Goal: Task Accomplishment & Management: Use online tool/utility

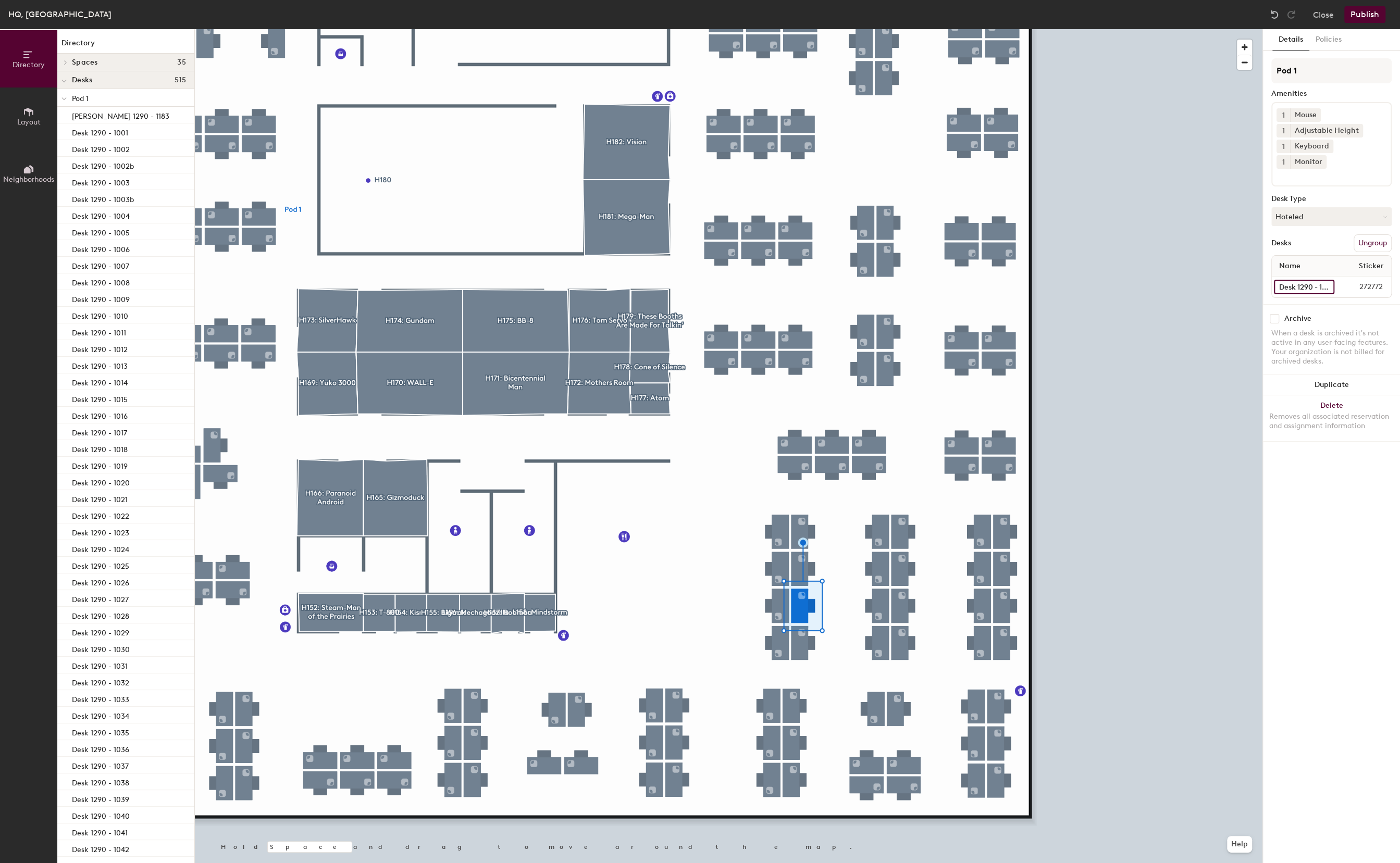
click at [1307, 280] on input "Desk 1290 - 1062" at bounding box center [1304, 287] width 61 height 14
click at [1303, 280] on input "Desk 1290 - 1062" at bounding box center [1304, 287] width 61 height 14
click at [804, 29] on div at bounding box center [728, 29] width 1067 height 0
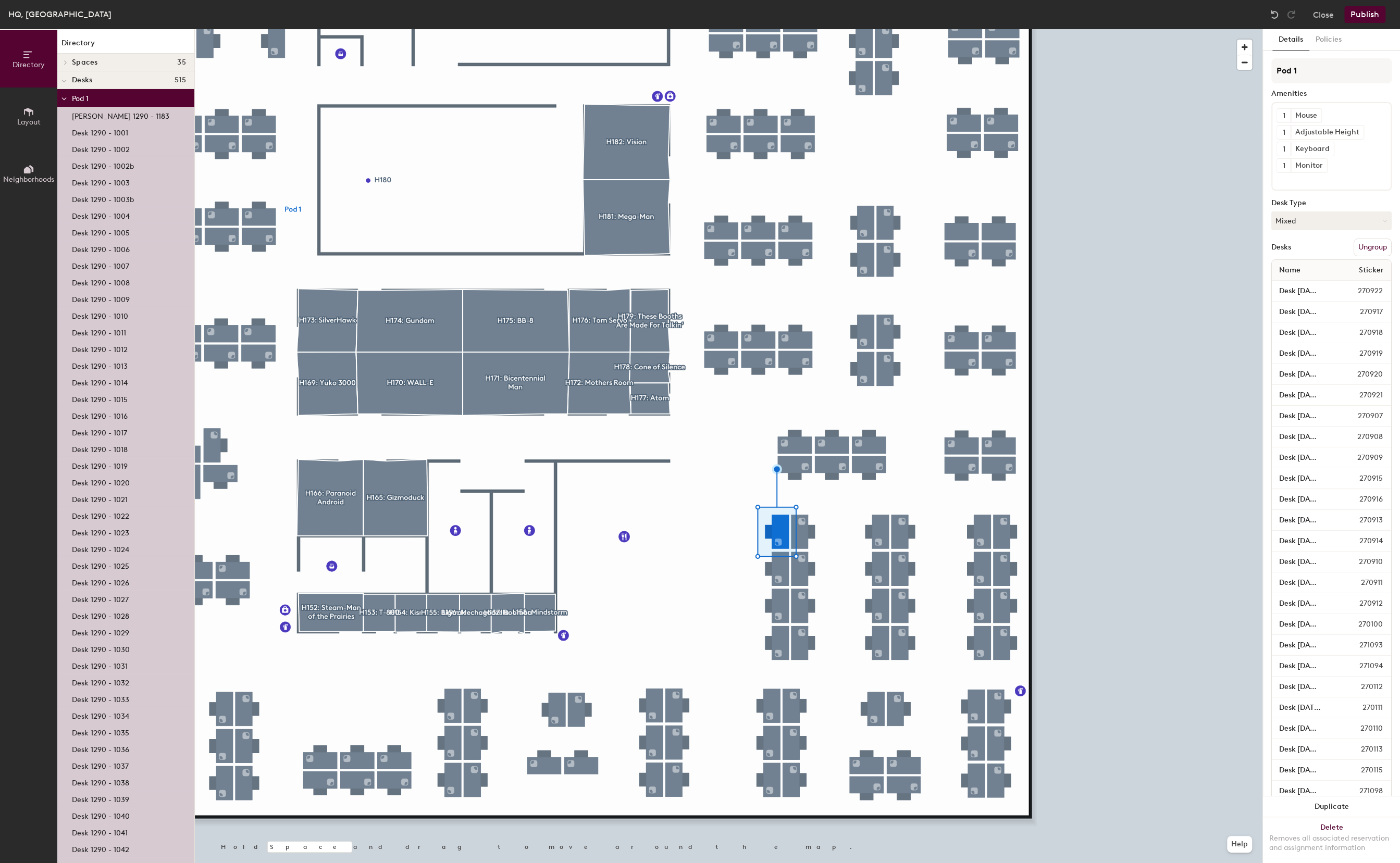
scroll to position [0, 0]
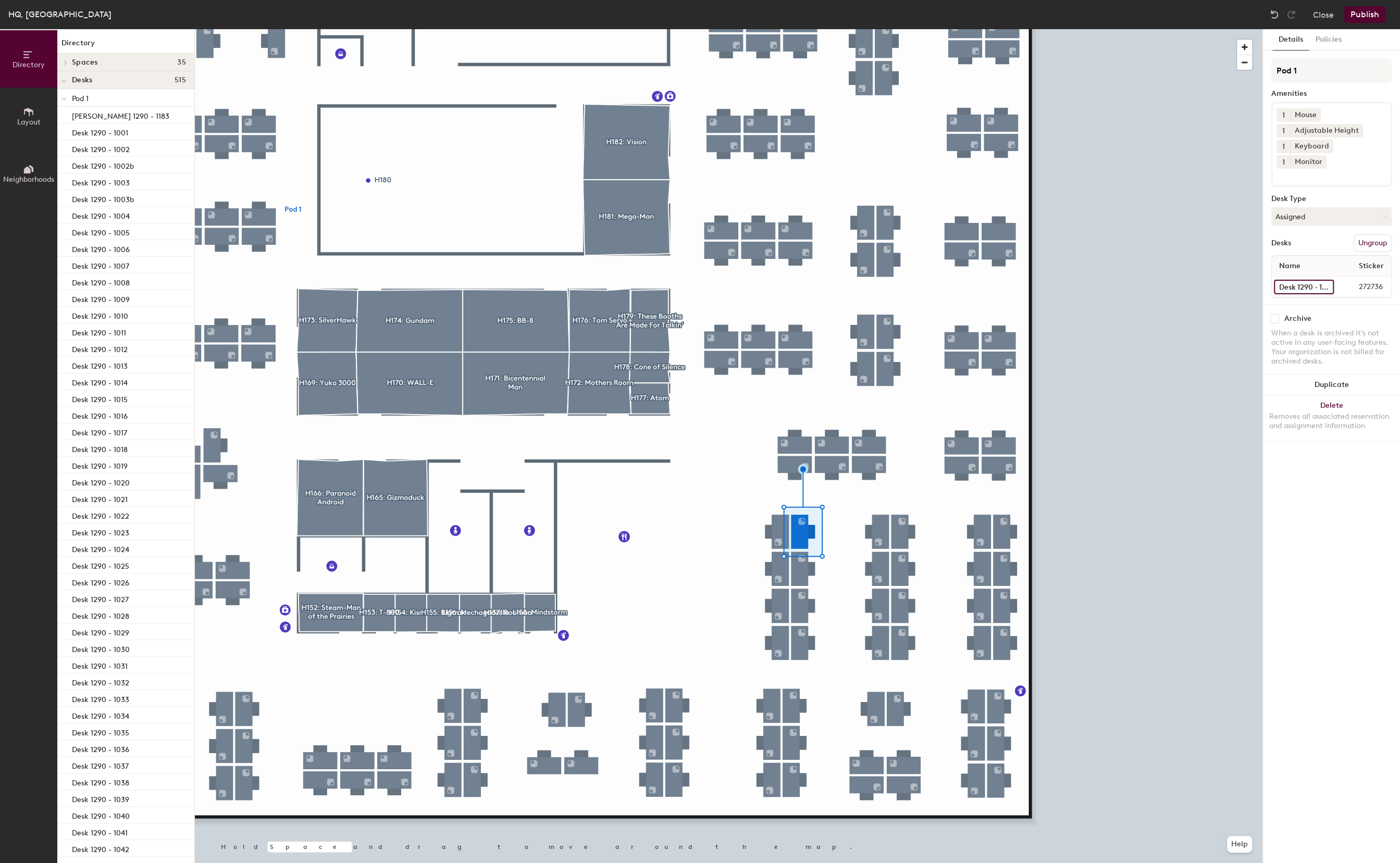
click at [1291, 280] on input "Desk 1290 - 1068" at bounding box center [1304, 287] width 60 height 14
click at [1292, 280] on input "Desk 1290 - 1068" at bounding box center [1304, 287] width 60 height 14
click at [1280, 280] on input "Desk 1290 - 1068" at bounding box center [1304, 287] width 60 height 14
type input "Desk 1290 - 1063"
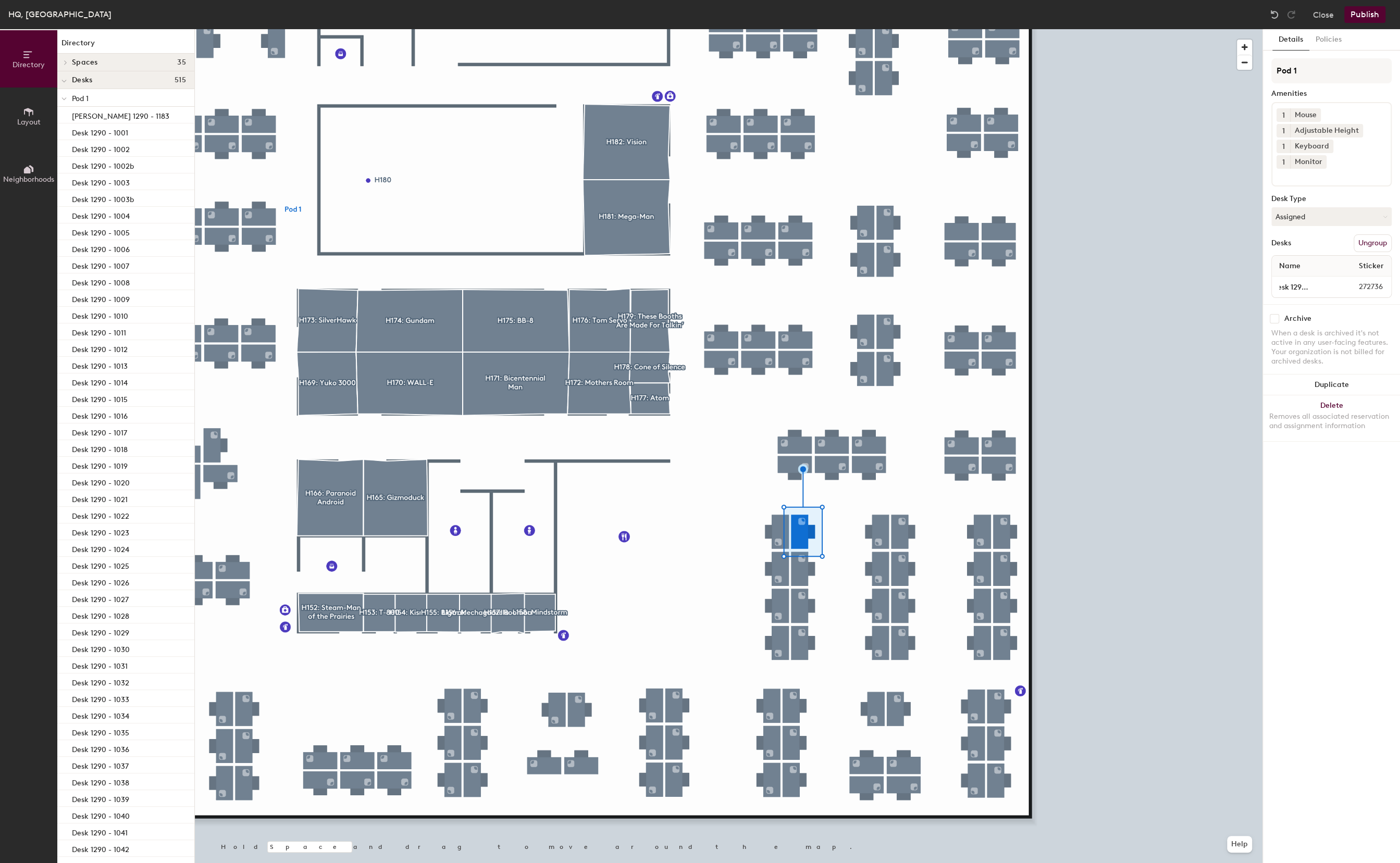
scroll to position [0, 0]
click at [1294, 280] on input "Desk 1290 - 1067" at bounding box center [1304, 287] width 61 height 14
click at [1306, 280] on input "Desk 1290 - 1067" at bounding box center [1304, 287] width 61 height 14
click at [1299, 280] on input "Desk 1290 - 1067" at bounding box center [1304, 287] width 61 height 14
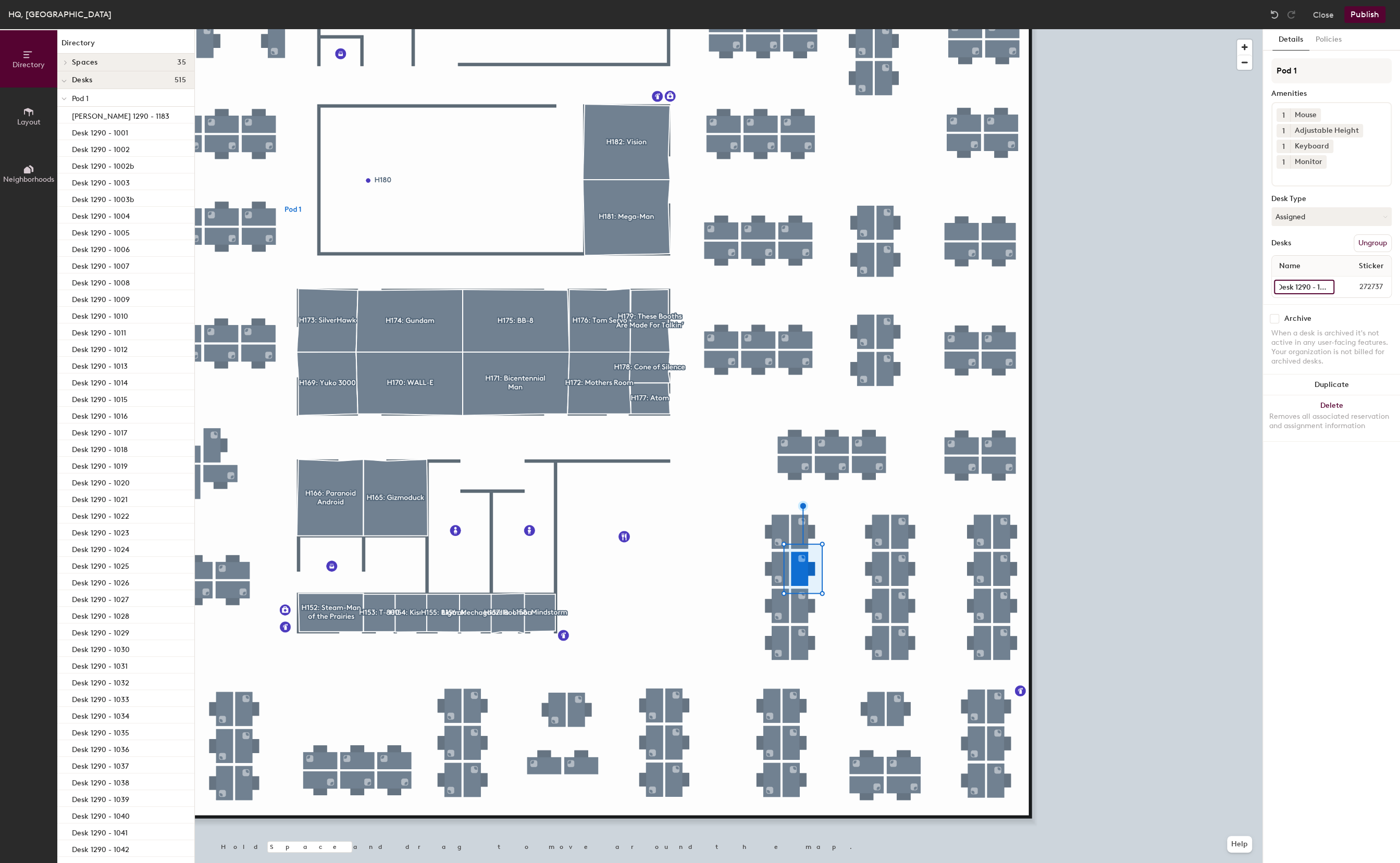
scroll to position [0, 7]
type input "Desk 1290 - 1064"
click at [1293, 280] on input "Desk 1290 - 1065" at bounding box center [1304, 287] width 60 height 14
click at [1290, 280] on input "Desk 1290 - 1065" at bounding box center [1304, 287] width 60 height 14
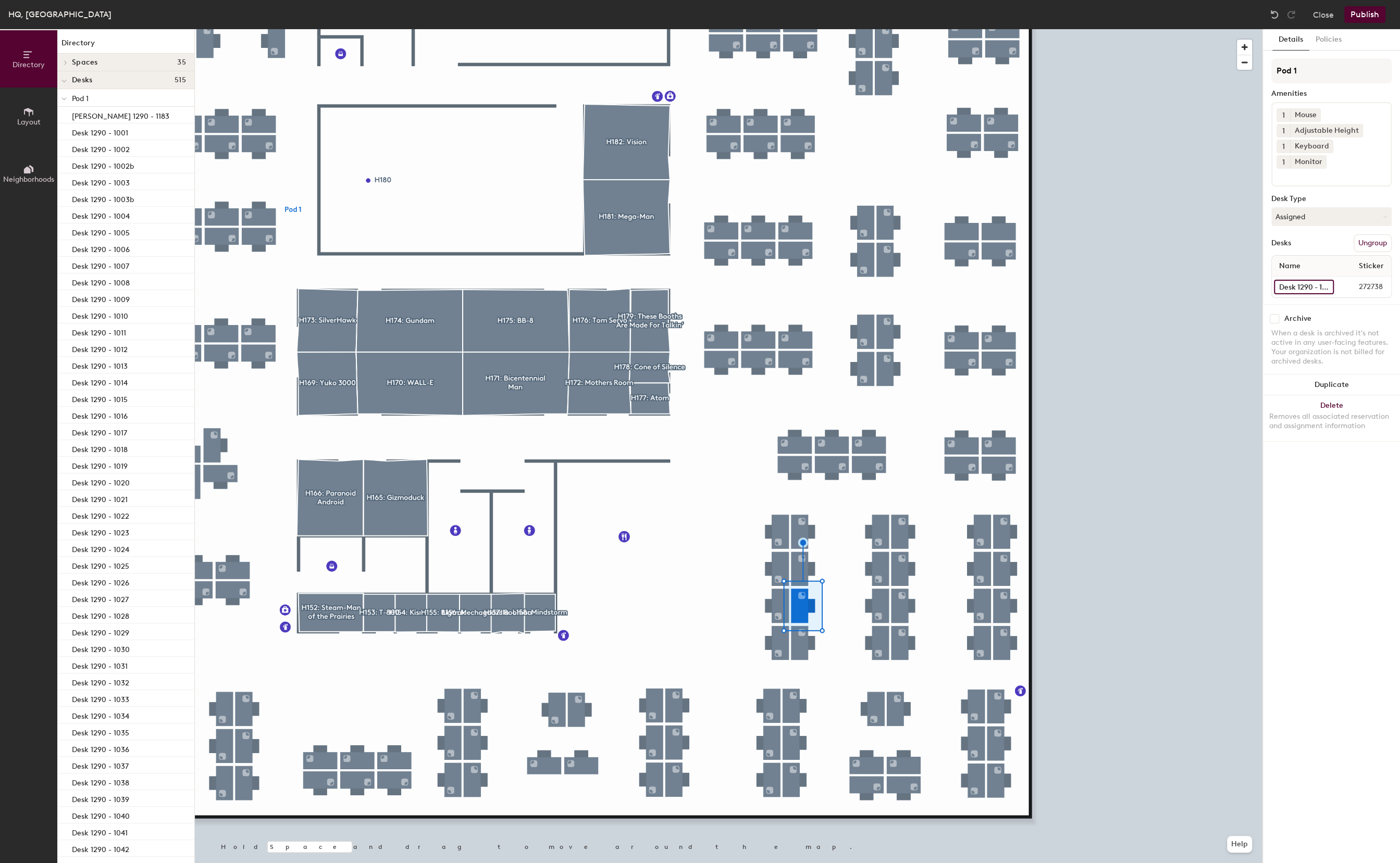
click at [1288, 280] on input "Desk 1290 - 1065" at bounding box center [1304, 287] width 60 height 14
click at [1369, 16] on button "Publish" at bounding box center [1364, 15] width 41 height 17
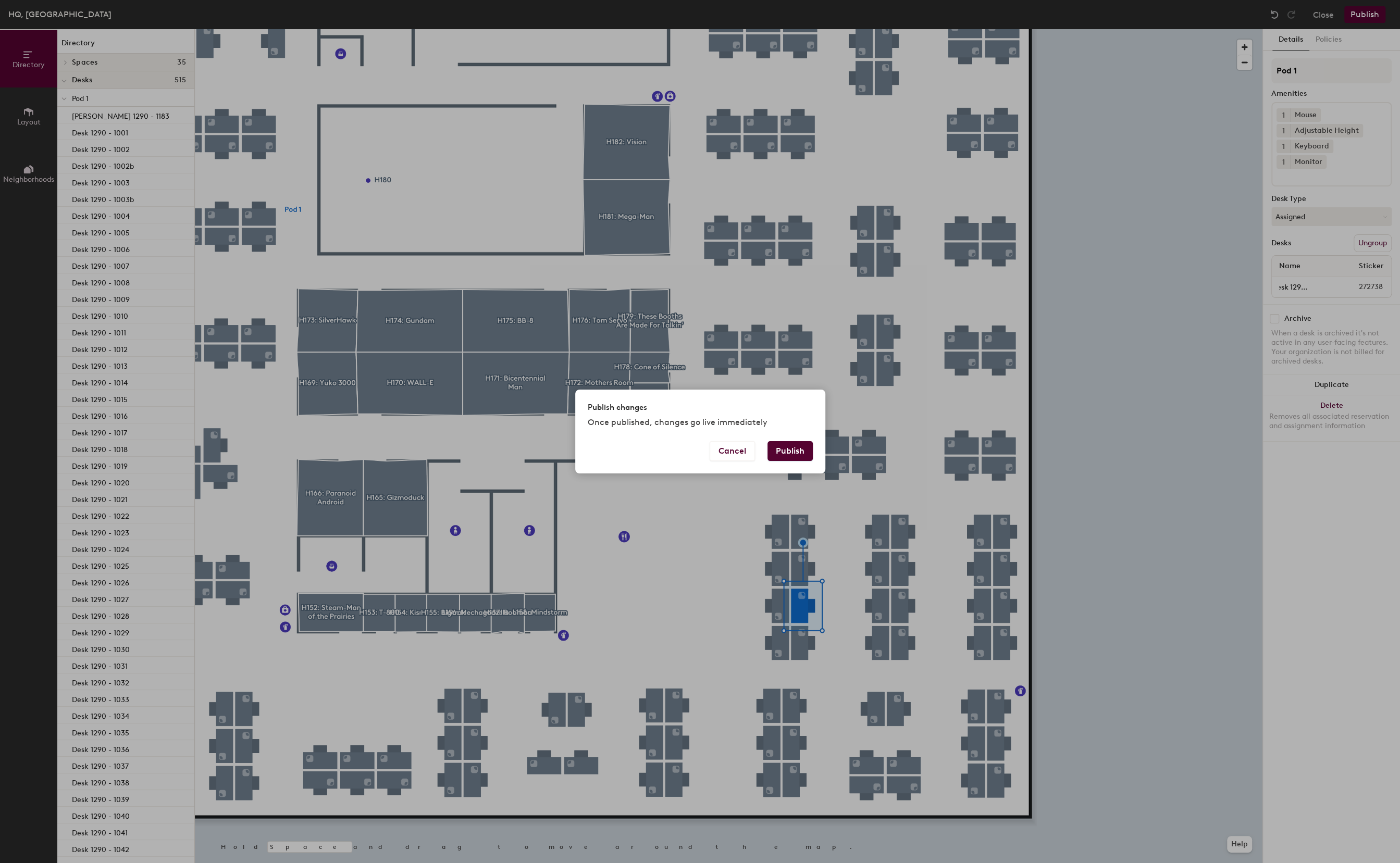
scroll to position [0, 0]
click at [794, 451] on button "Publish" at bounding box center [790, 451] width 45 height 20
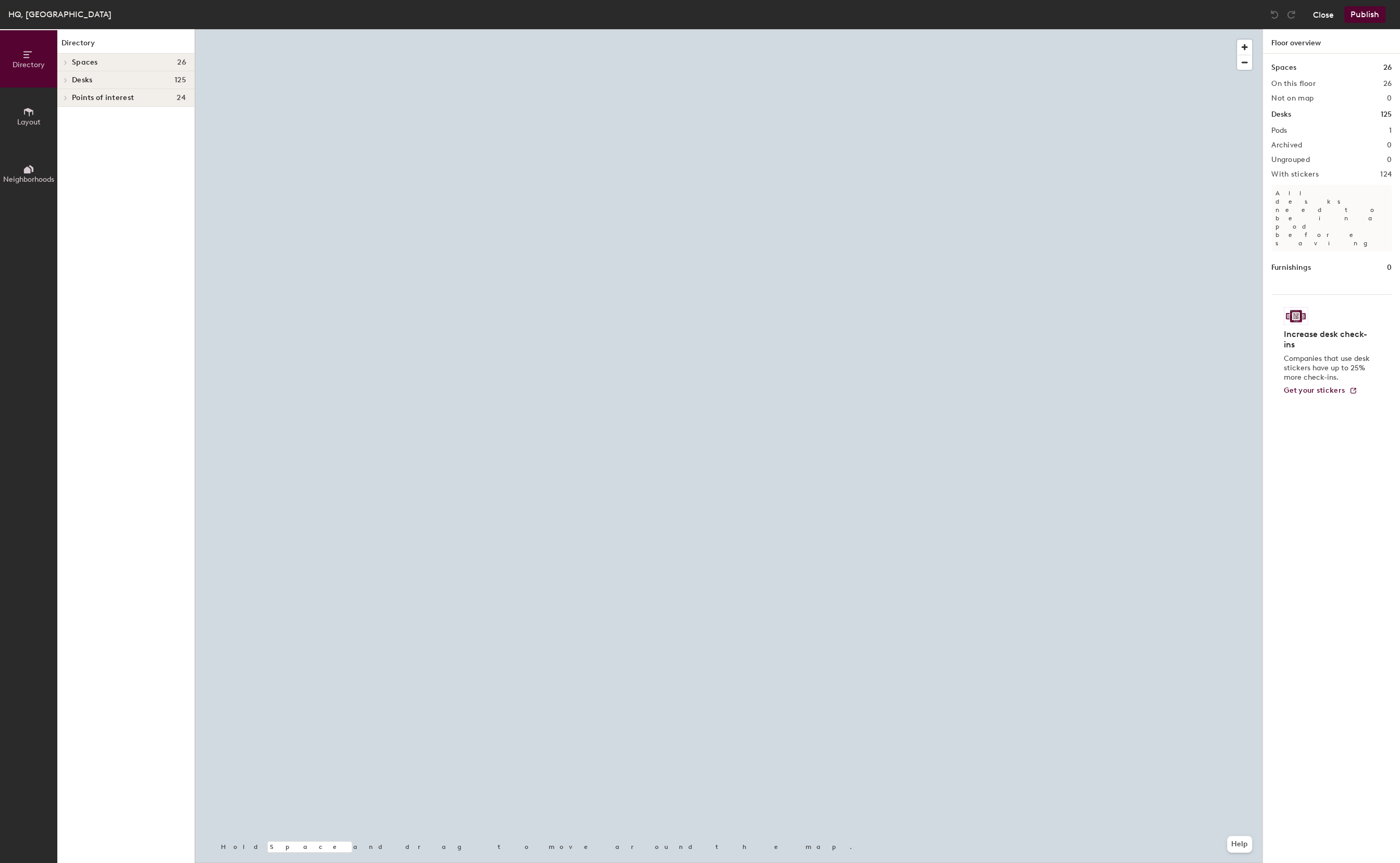
click at [1324, 17] on button "Close" at bounding box center [1324, 15] width 21 height 17
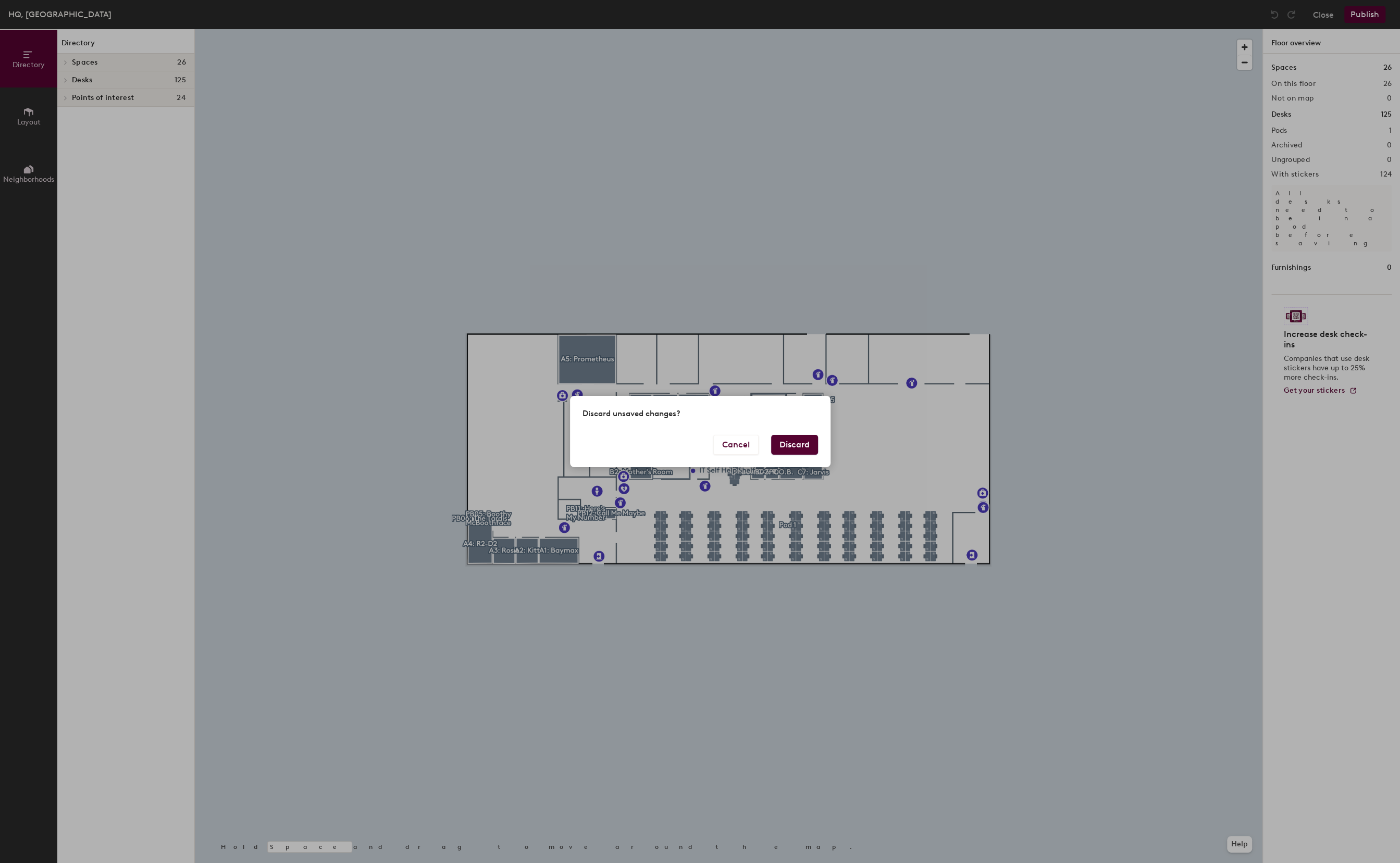
click at [806, 447] on button "Discard" at bounding box center [794, 445] width 47 height 20
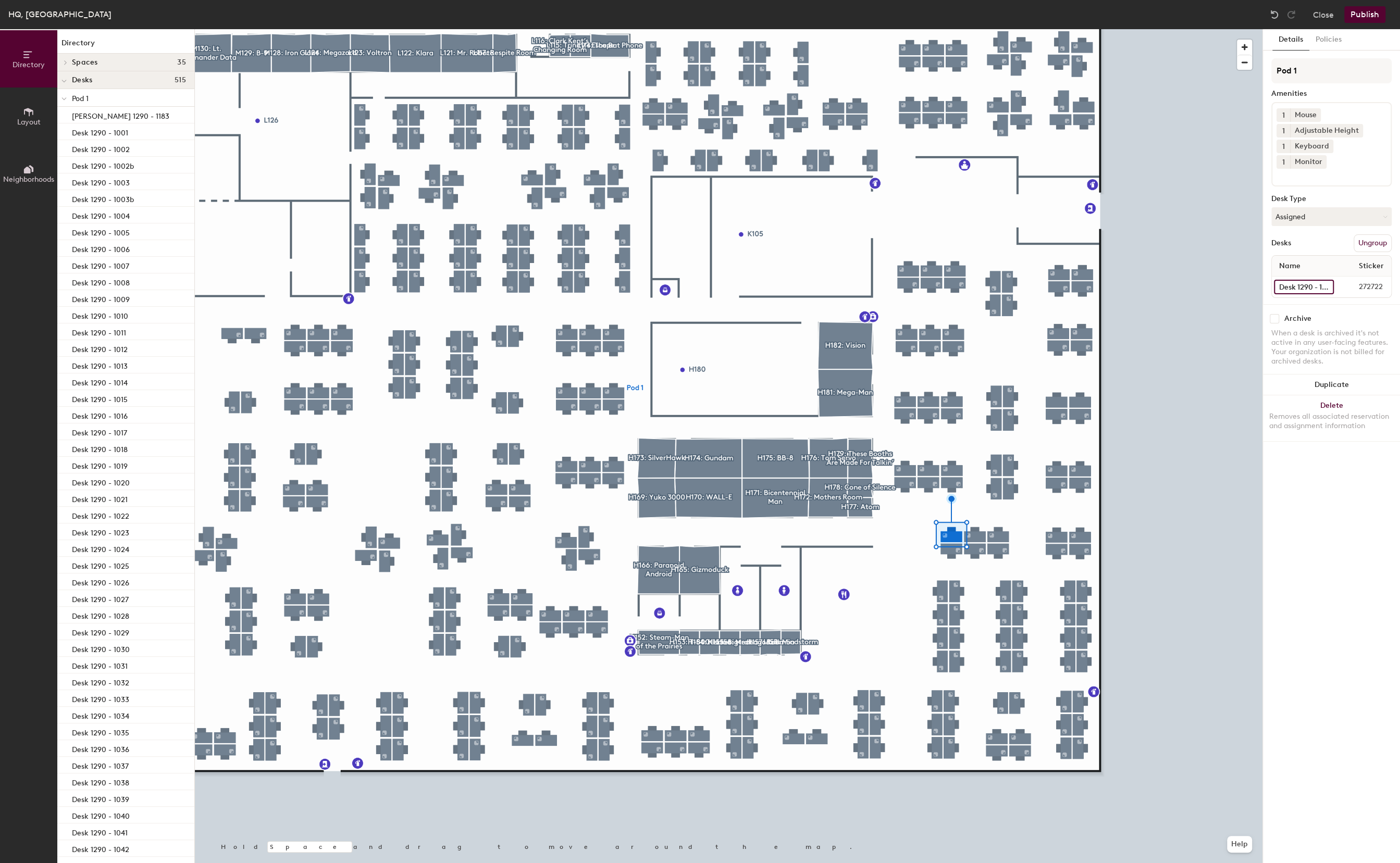
click at [1304, 280] on input "Desk 1290 - 1051" at bounding box center [1304, 287] width 60 height 14
click at [1303, 280] on input "Desk 1290 - 1051" at bounding box center [1304, 287] width 60 height 14
click at [1295, 280] on input "Desk 1290 - 1051" at bounding box center [1304, 287] width 60 height 14
click at [1298, 280] on input "Desk 1290 - 1051" at bounding box center [1304, 287] width 60 height 14
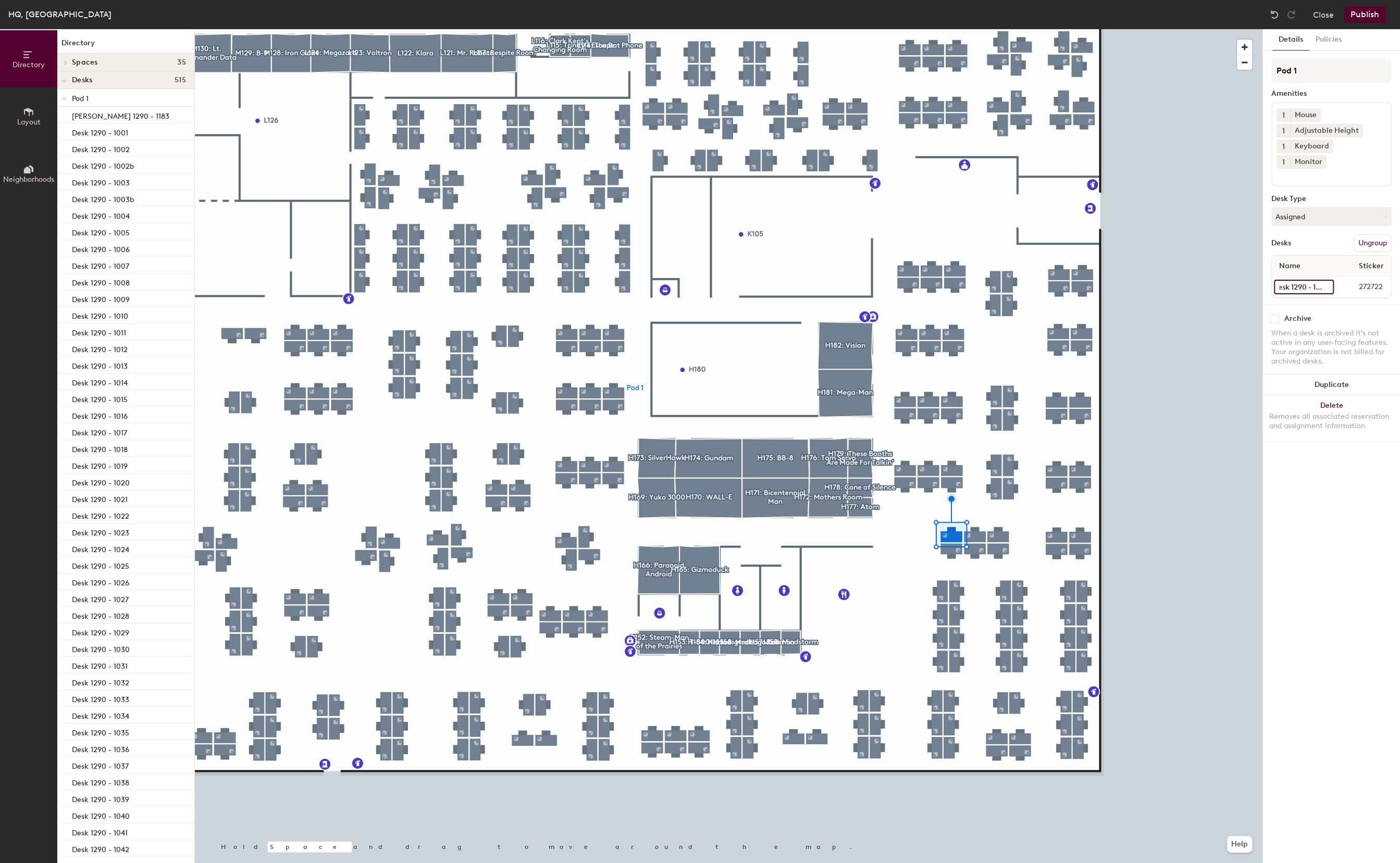
type input "Desk 1290 - 1055"
click at [1288, 242] on input "Desk 1290 - 1053" at bounding box center [1304, 240] width 60 height 14
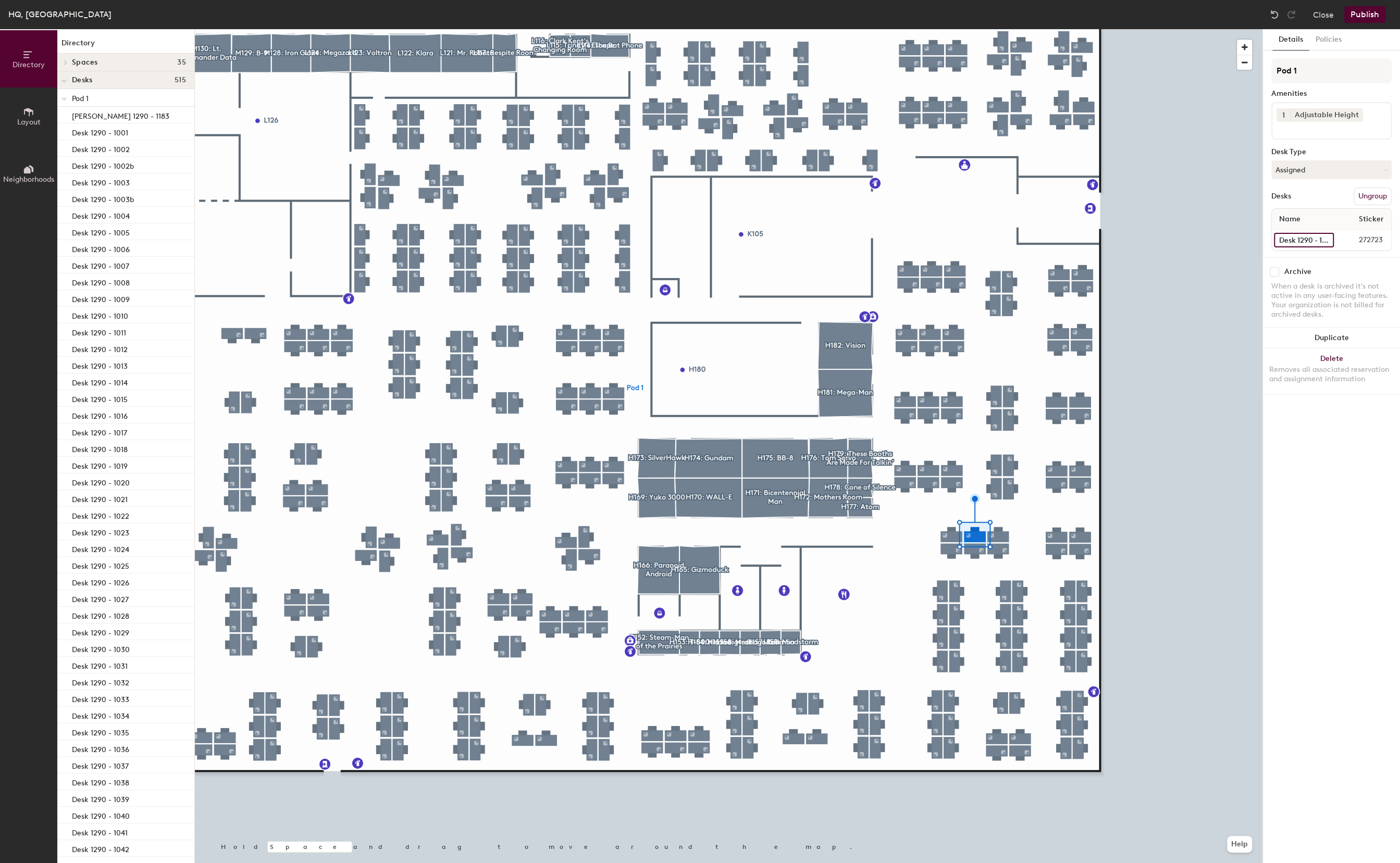
click at [1287, 240] on input "Desk 1290 - 1053" at bounding box center [1304, 240] width 60 height 14
type input "Desk 1290 - 1054"
click at [1290, 240] on input "Desk 1290 - 1054" at bounding box center [1304, 240] width 60 height 14
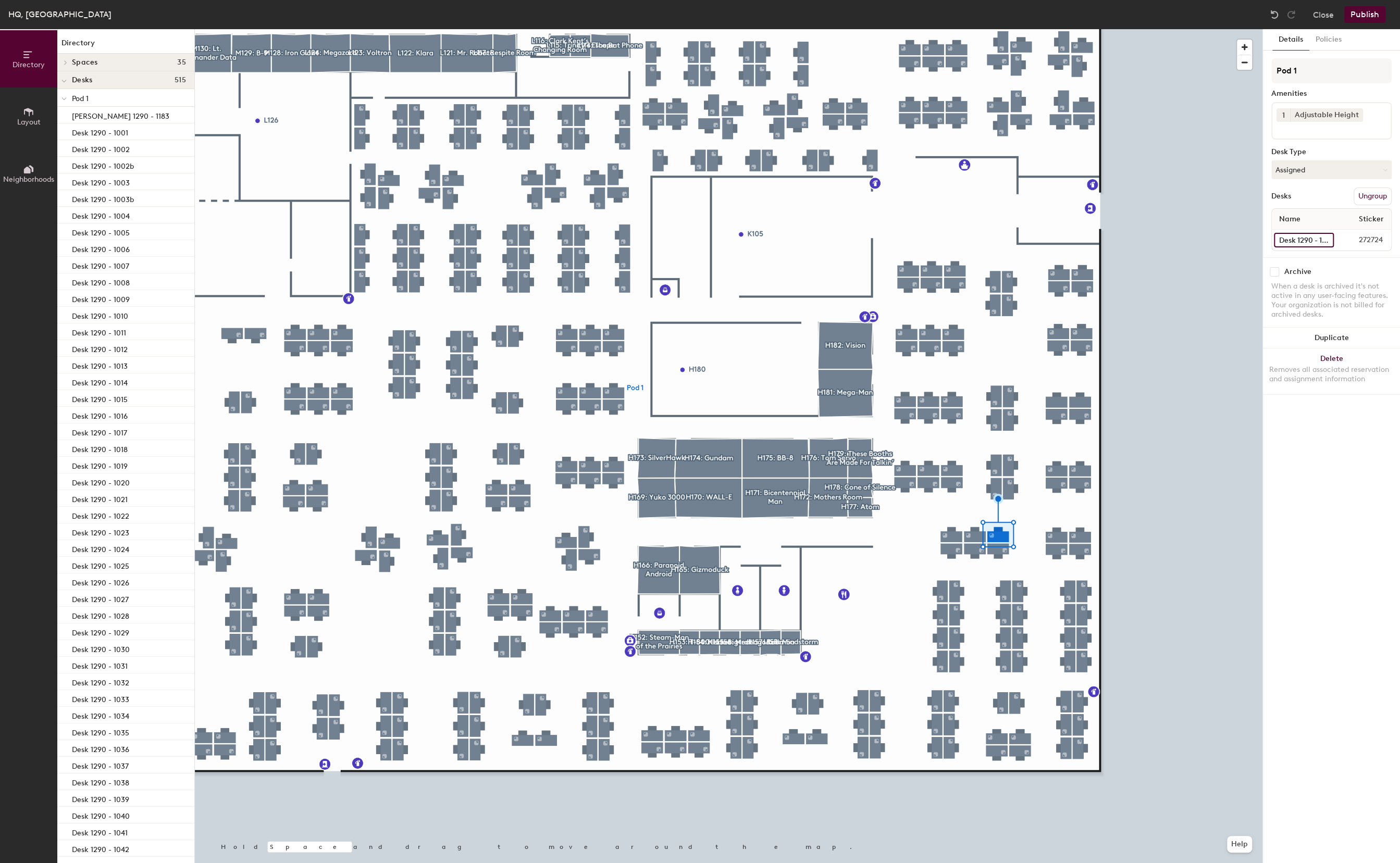
click at [1305, 238] on input "Desk 1290 - 1054" at bounding box center [1304, 240] width 60 height 14
type input "Desk 1290 - 1054"
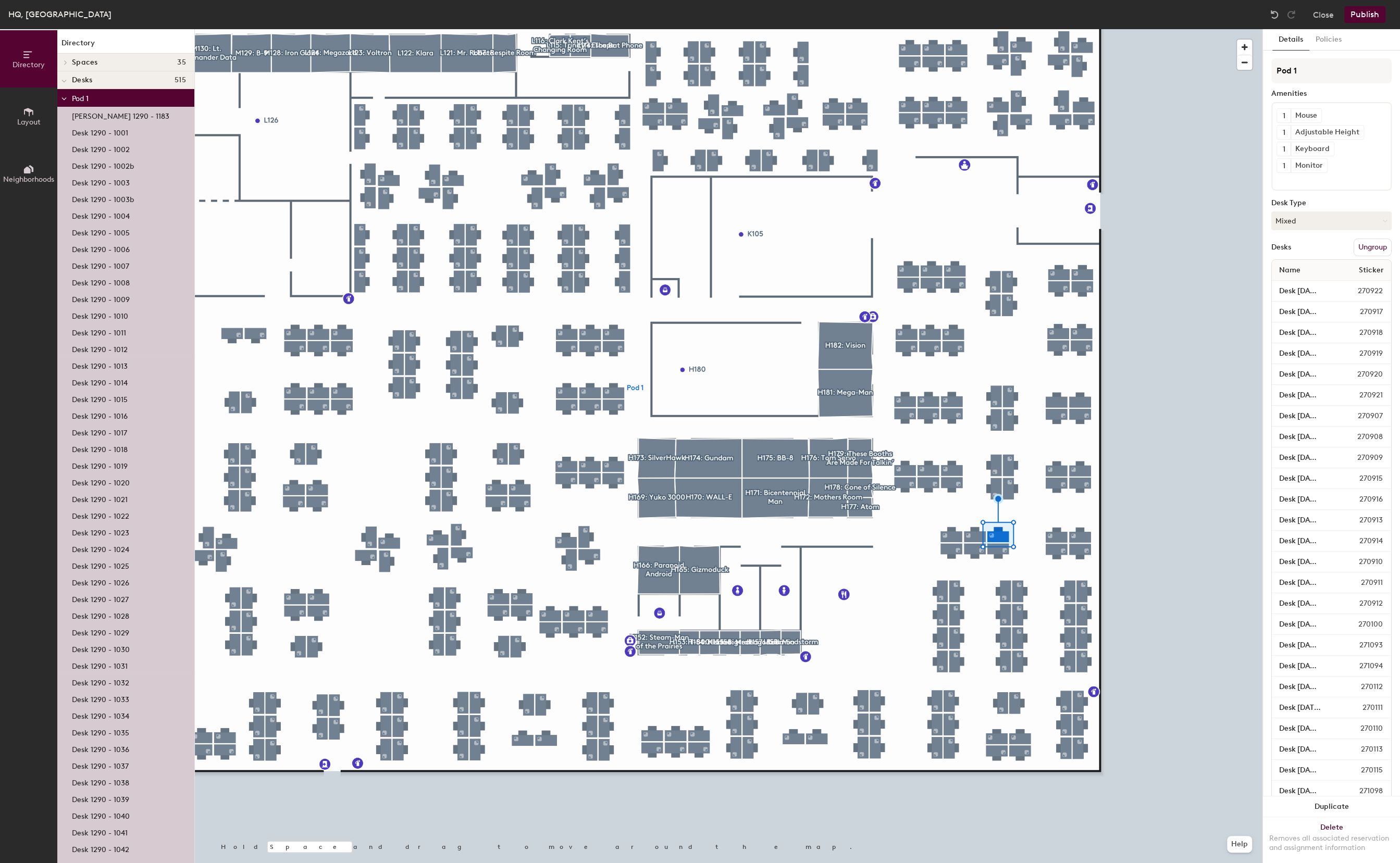
scroll to position [0, 0]
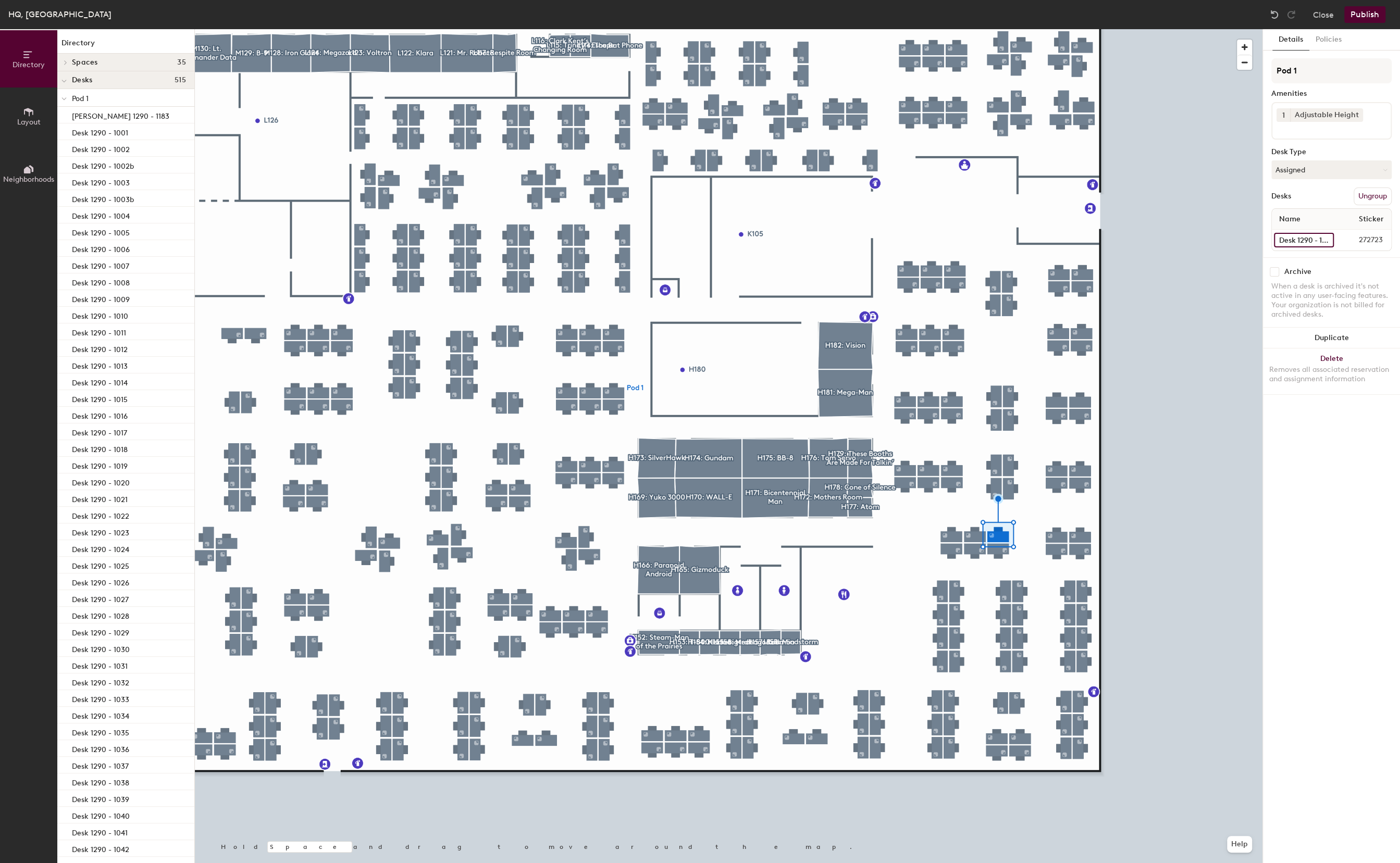
click at [1288, 238] on input "Desk 1290 - 1054" at bounding box center [1304, 240] width 60 height 14
click at [1285, 240] on input "Desk 1290 - 1054" at bounding box center [1304, 240] width 60 height 14
click at [1307, 235] on input "Desk 1290 - 1055" at bounding box center [1304, 240] width 61 height 14
click at [1300, 240] on input "Desk 1290 - 1055" at bounding box center [1304, 240] width 61 height 14
click at [1294, 240] on input "Desk 1290 - 1055" at bounding box center [1304, 240] width 61 height 14
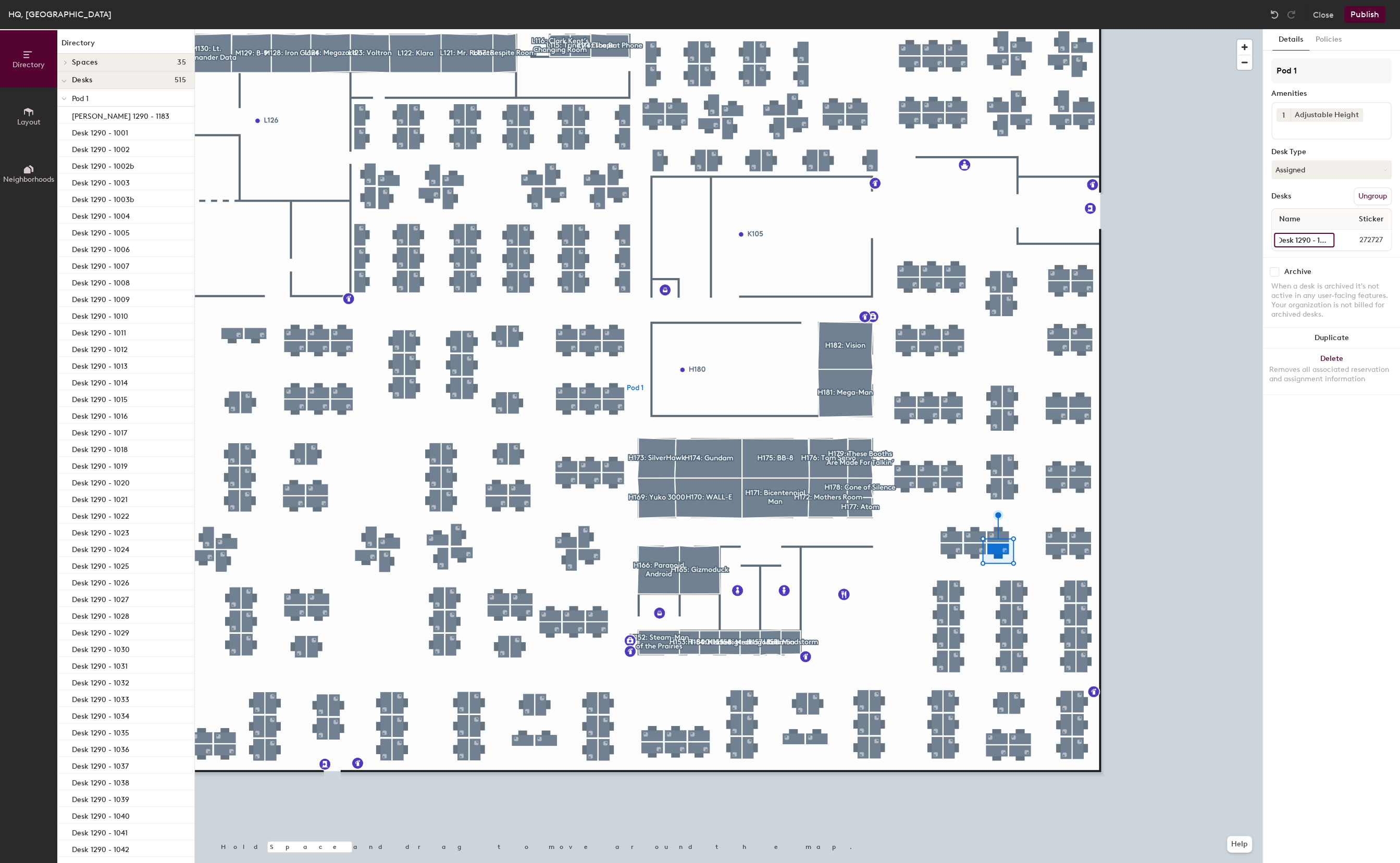
scroll to position [0, 7]
type input "Desk 1290 - 1058"
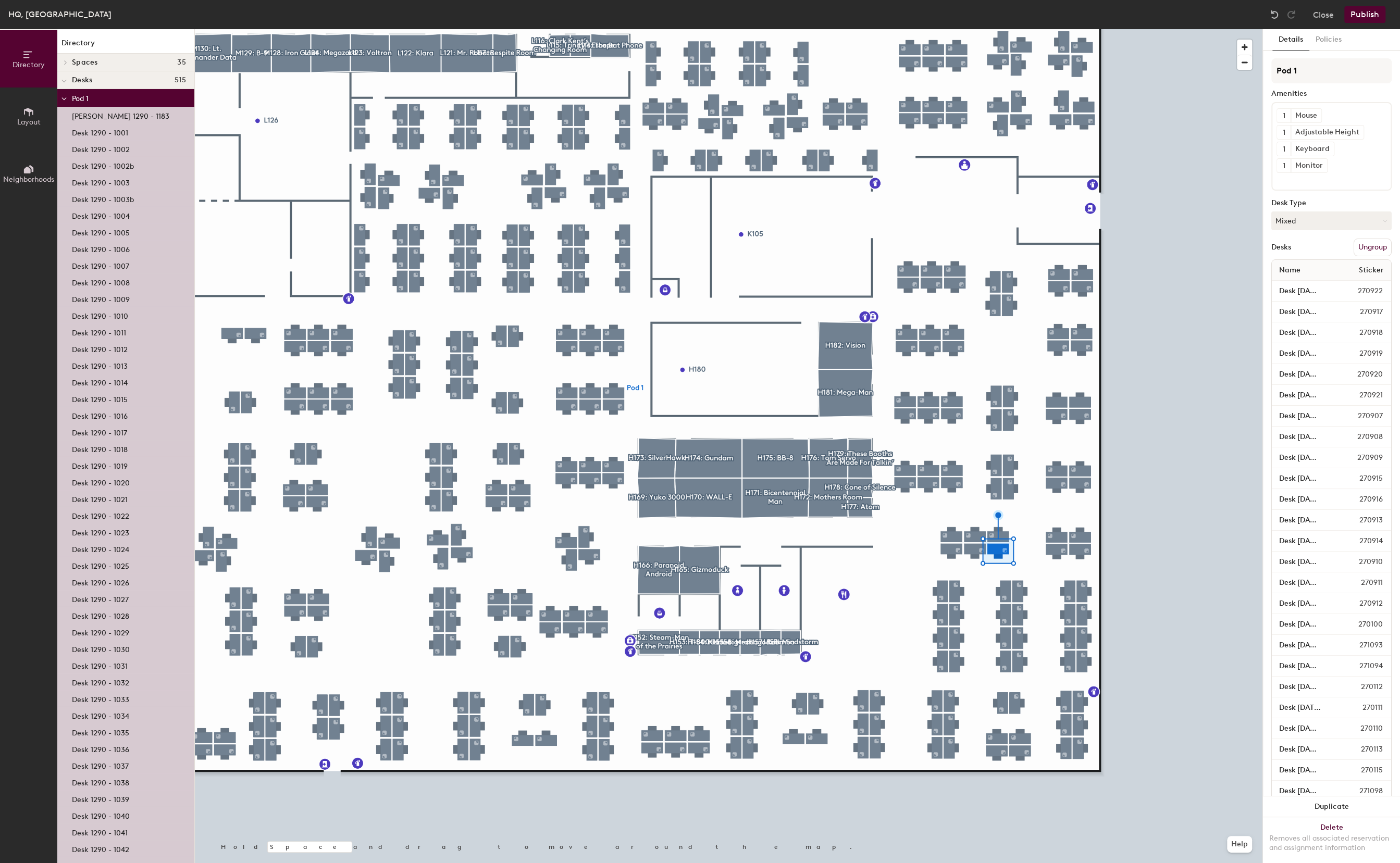
scroll to position [0, 0]
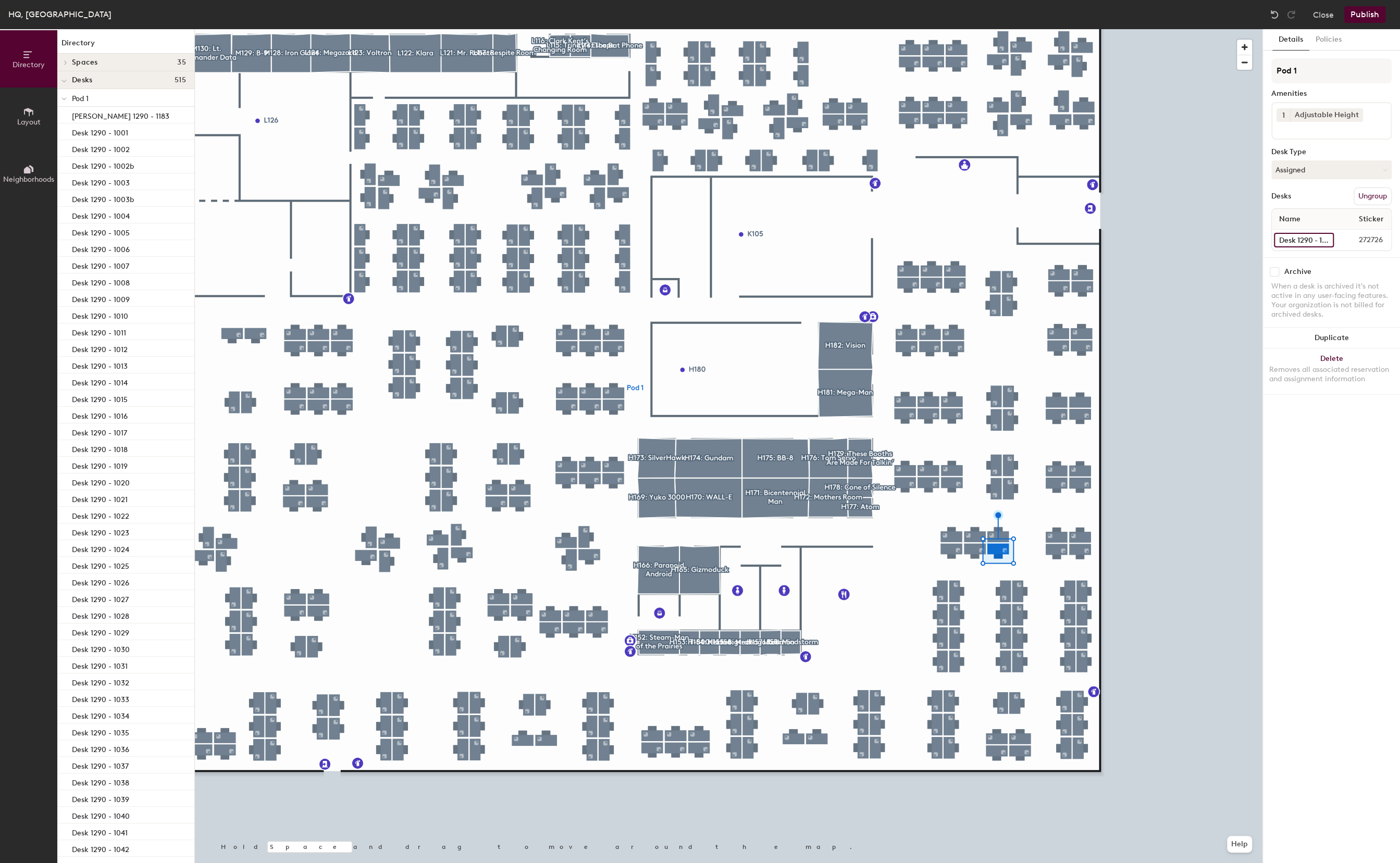
click at [1305, 239] on input "Desk 1290 - 1056" at bounding box center [1304, 240] width 60 height 14
click at [1300, 240] on input "Desk 1290 - 1056" at bounding box center [1304, 240] width 60 height 14
click at [1296, 240] on input "Desk 1290 - 1056" at bounding box center [1304, 240] width 60 height 14
type input "Desk 1290 - 1057"
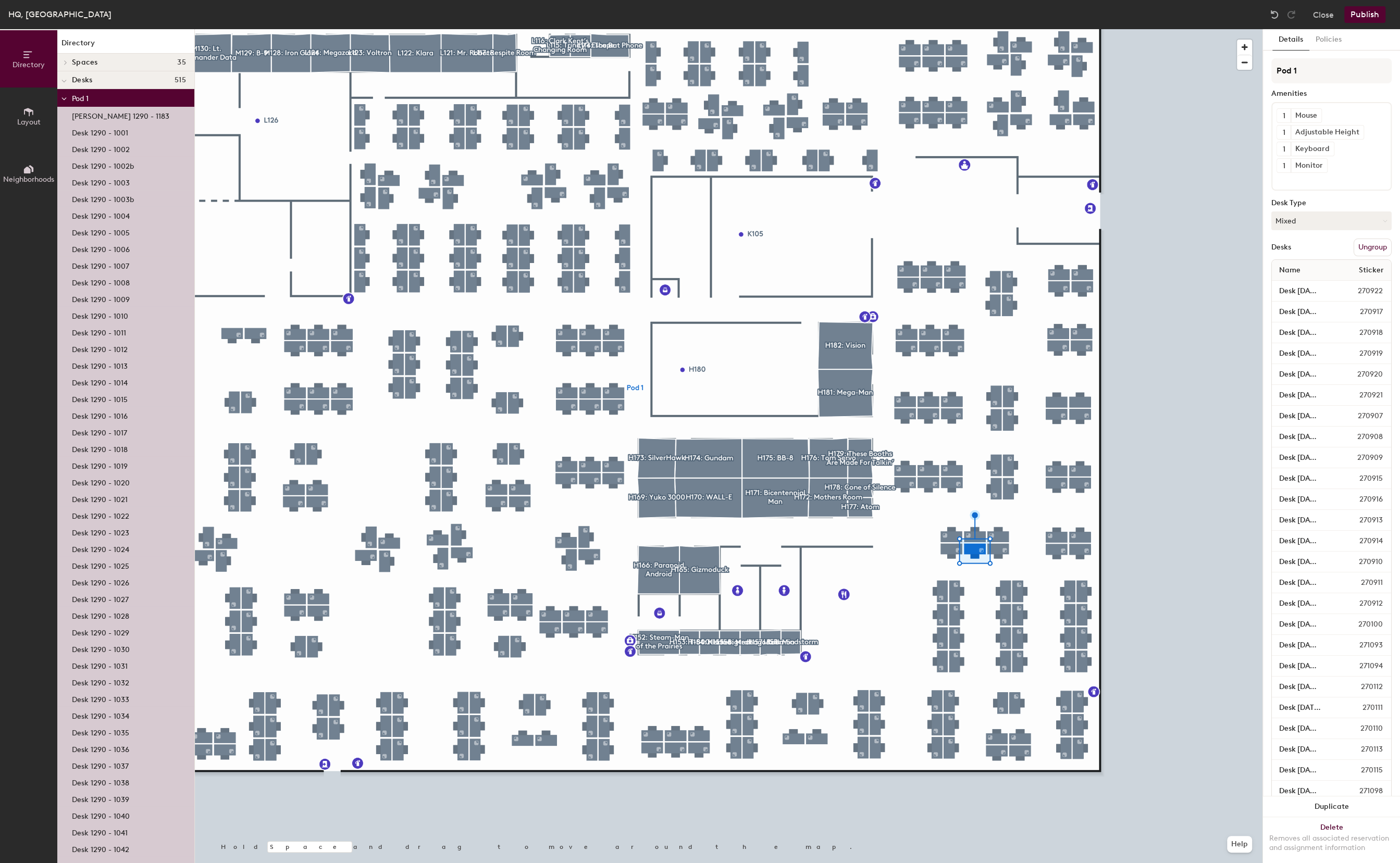
scroll to position [0, 0]
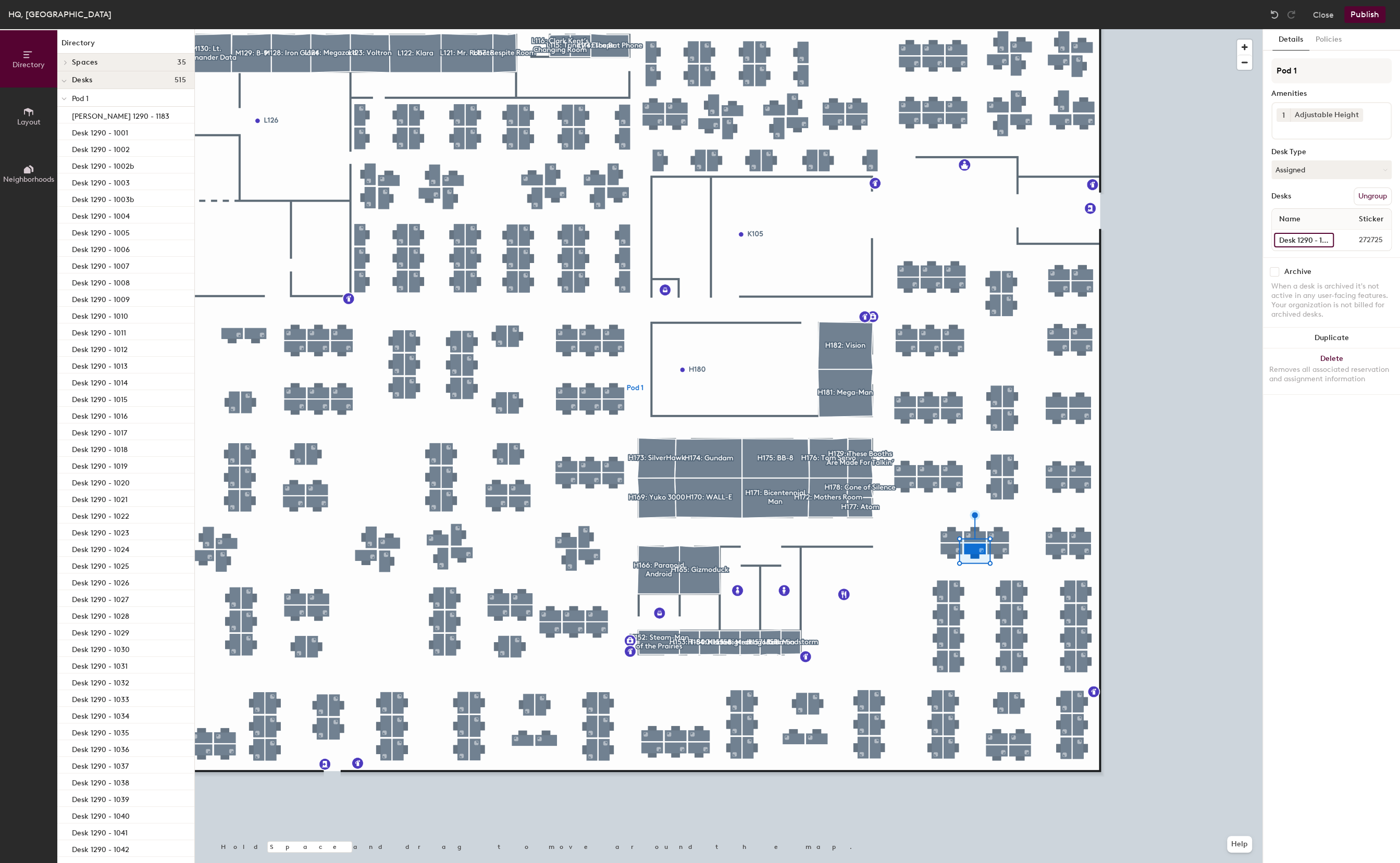
click at [1300, 240] on input "Desk 1290 - 1052" at bounding box center [1304, 240] width 60 height 14
click at [1290, 241] on input "Desk 1290 - 1052" at bounding box center [1304, 240] width 60 height 14
click at [1285, 240] on input "Desk 1290 - 1052" at bounding box center [1304, 240] width 60 height 14
type input "Desk 1290 - 1056"
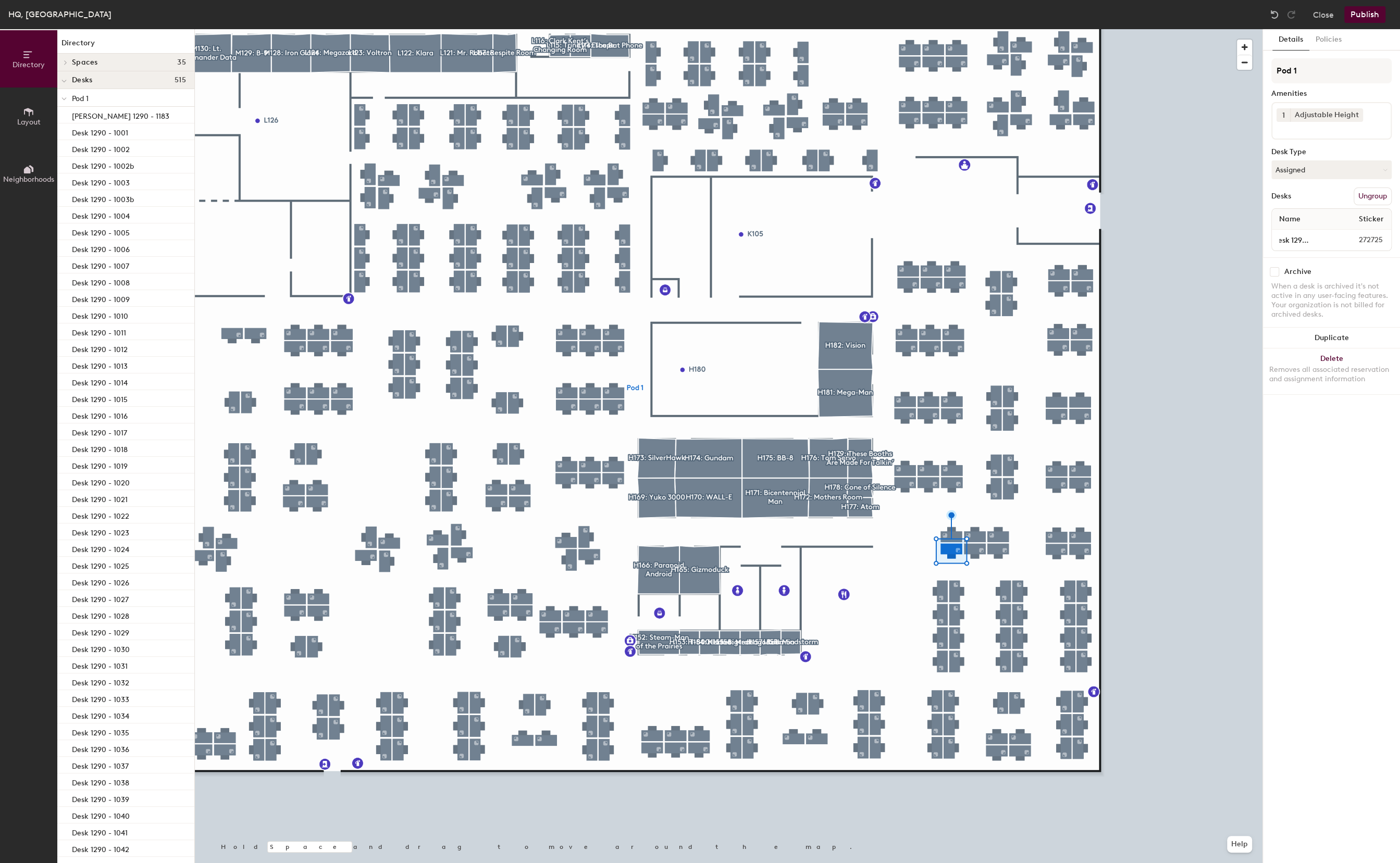
scroll to position [0, 0]
click at [1372, 18] on button "Publish" at bounding box center [1364, 15] width 41 height 17
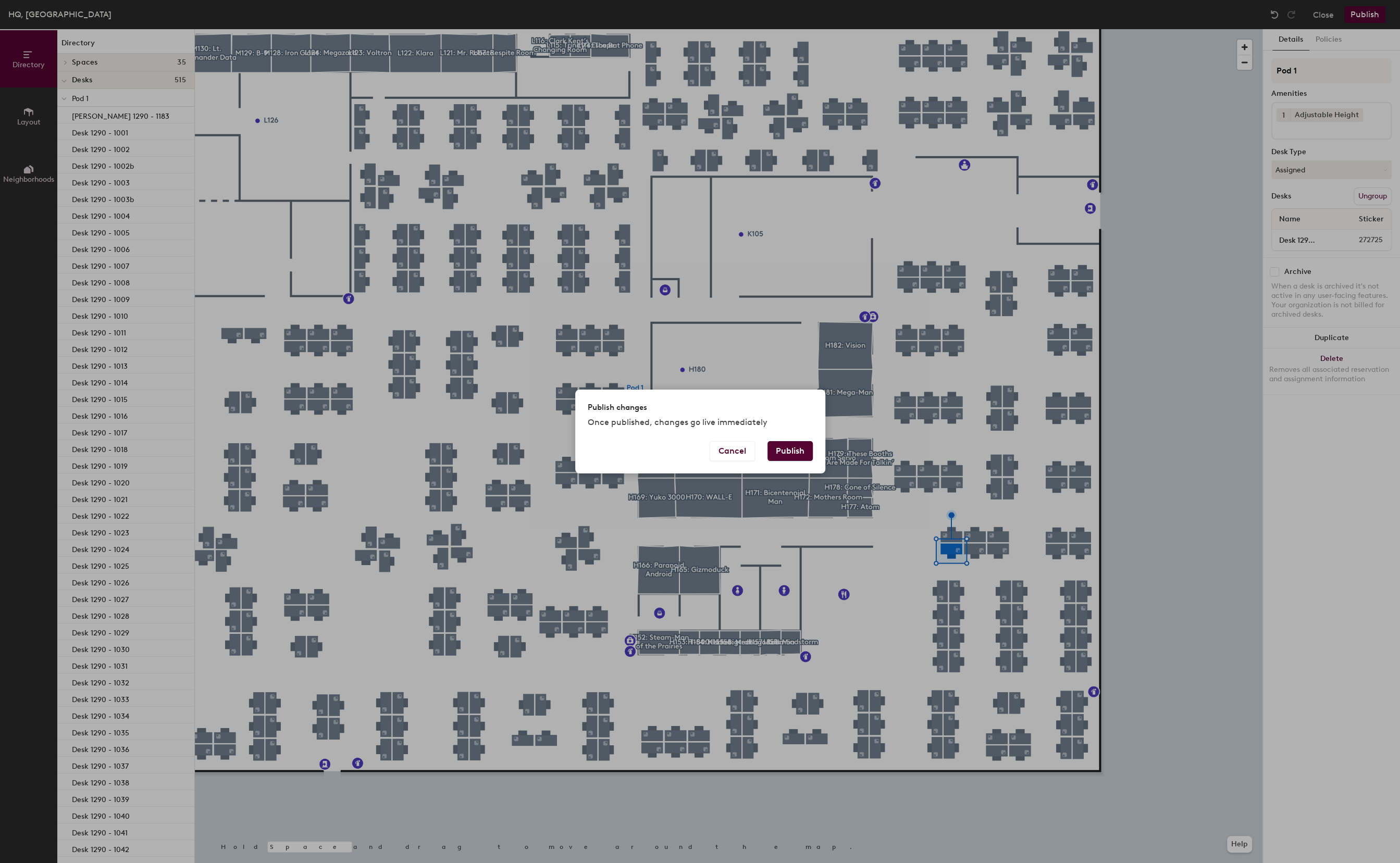
click at [804, 452] on button "Publish" at bounding box center [790, 451] width 45 height 20
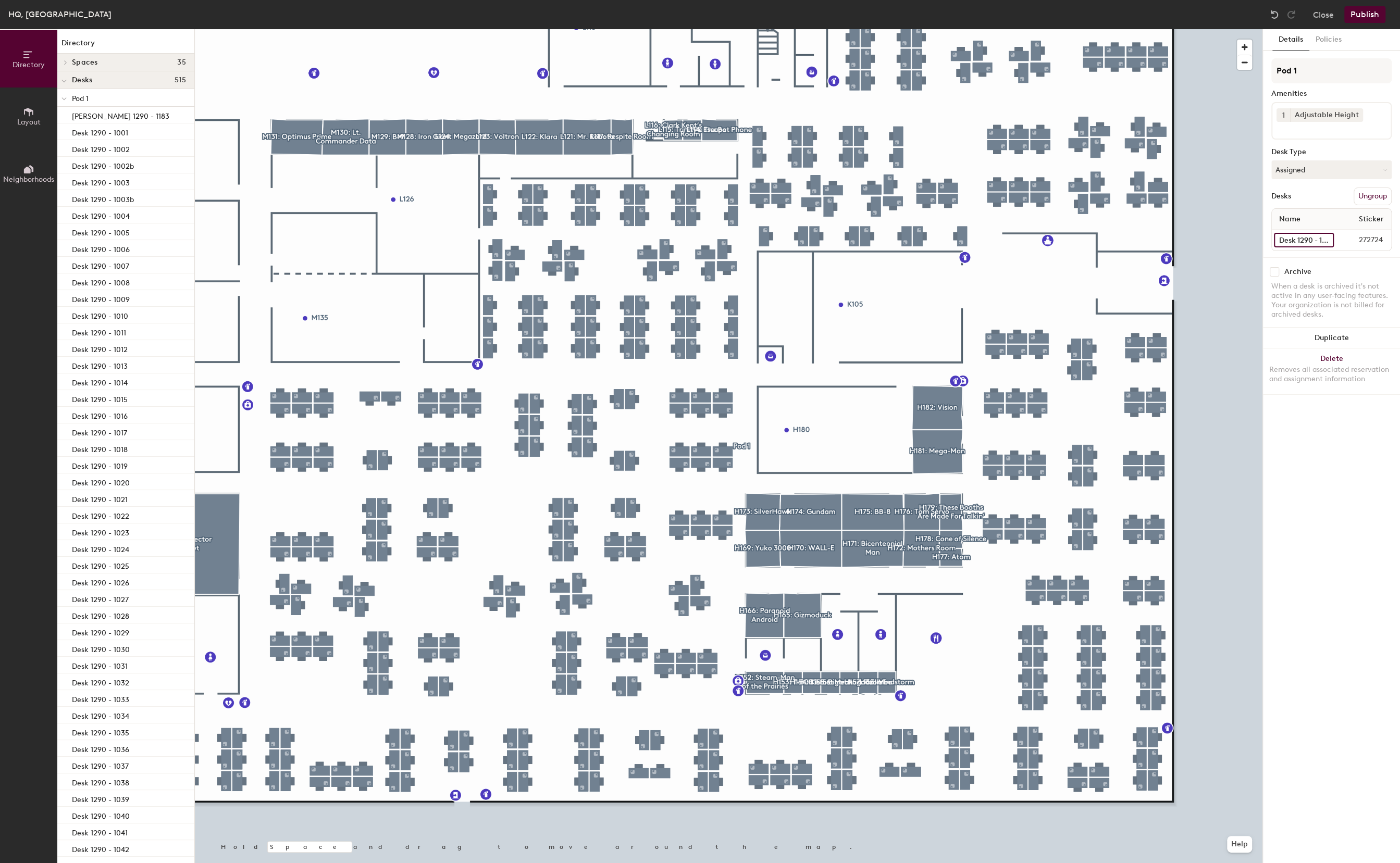
click at [1284, 238] on input "Desk 1290 - 1054" at bounding box center [1304, 240] width 60 height 14
click at [1286, 242] on input "Desk 1290 - 1054" at bounding box center [1304, 240] width 60 height 14
click at [1285, 240] on input "Desk 1290 - 1054" at bounding box center [1304, 240] width 60 height 14
type input "Desk 1290 - 1053"
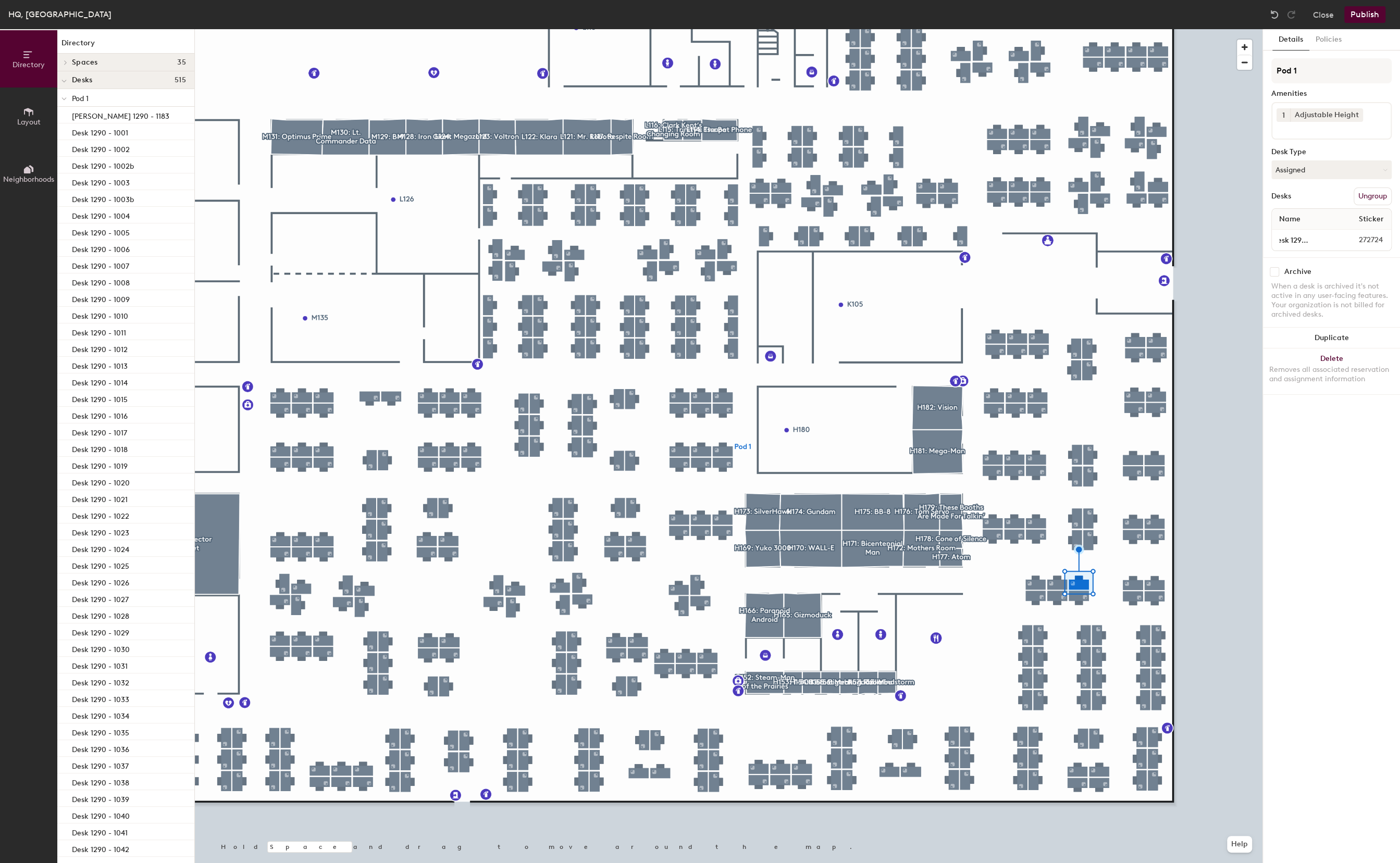
click at [1375, 12] on button "Publish" at bounding box center [1364, 15] width 41 height 17
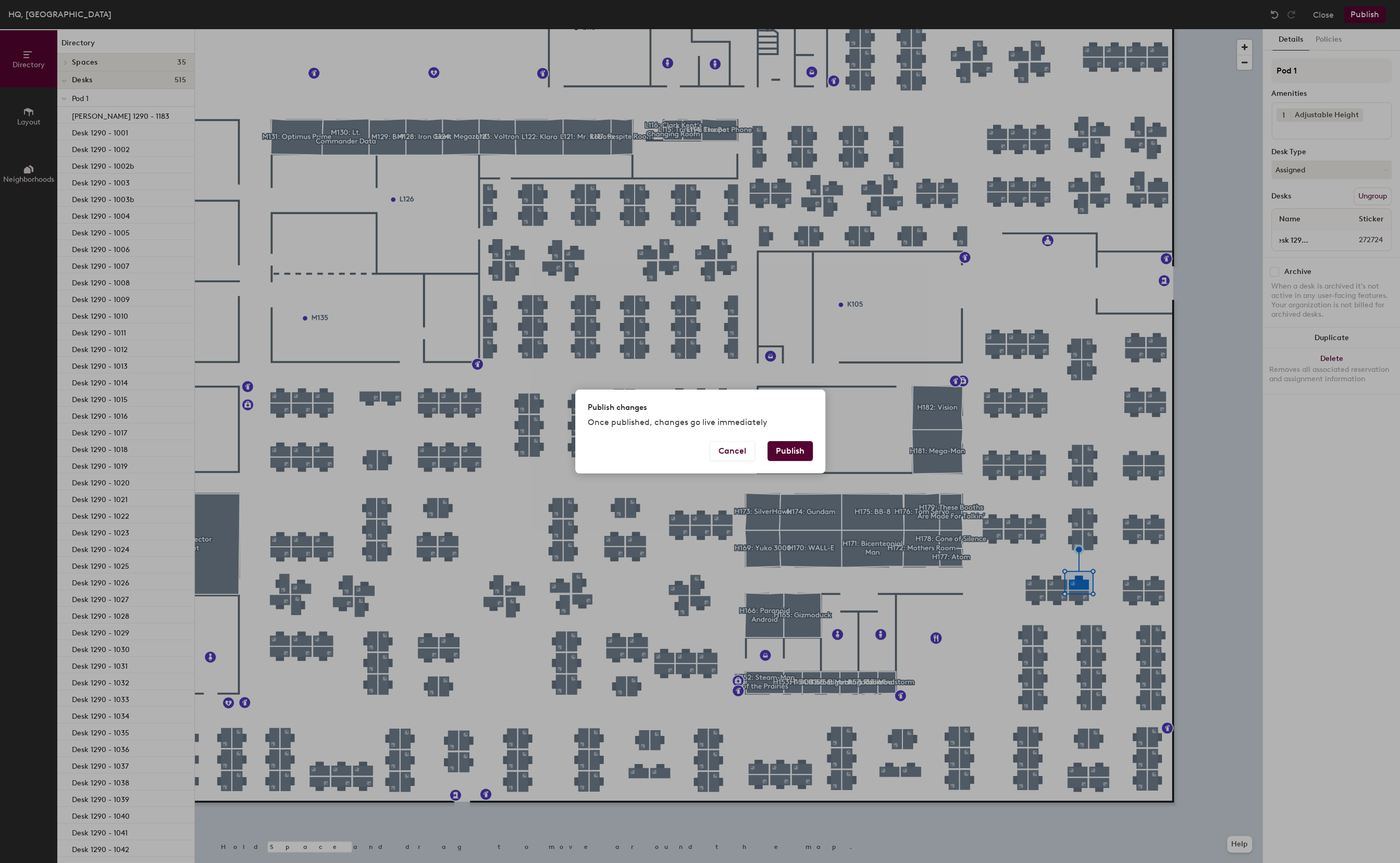
scroll to position [0, 0]
click at [798, 451] on button "Publish" at bounding box center [790, 451] width 45 height 20
